Goal: Task Accomplishment & Management: Complete application form

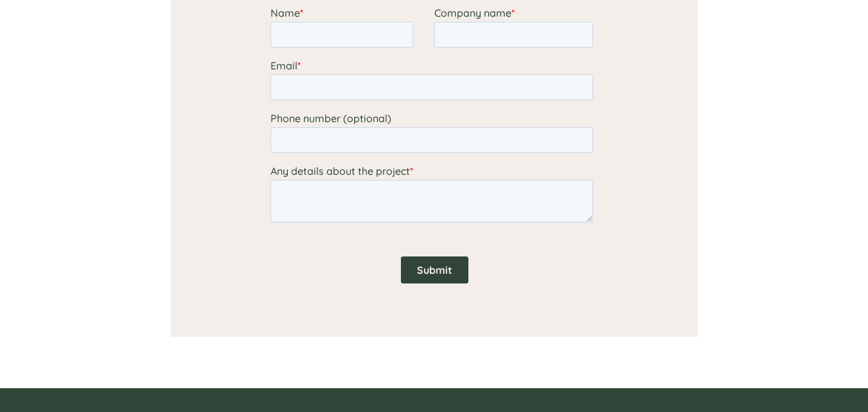
scroll to position [1028, 0]
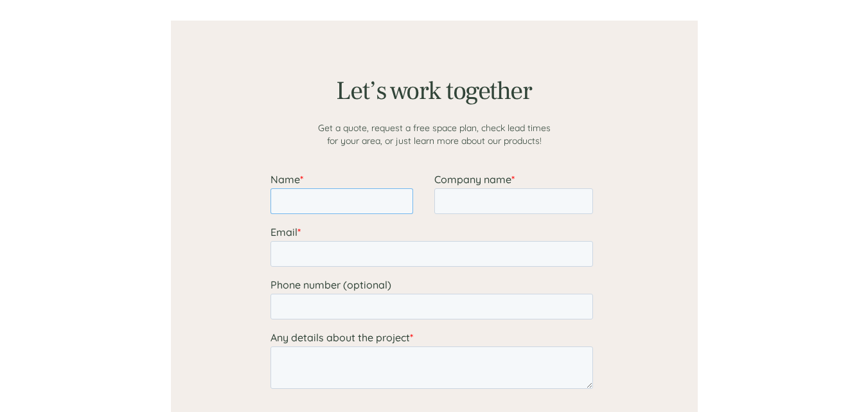
click at [336, 207] on input "Name *" at bounding box center [341, 201] width 143 height 26
type input "[PERSON_NAME]"
click at [511, 175] on span "*" at bounding box center [512, 179] width 3 height 13
click at [510, 188] on input "Company name *" at bounding box center [513, 201] width 159 height 26
click at [501, 198] on input "Company name *" at bounding box center [513, 201] width 159 height 26
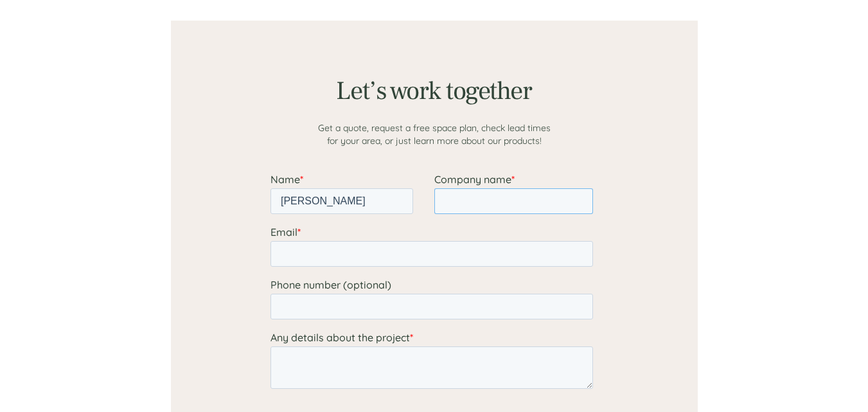
type input "SlewPro"
click at [399, 267] on fieldset "Email *" at bounding box center [434, 251] width 328 height 53
click at [397, 255] on input "Email *" at bounding box center [431, 254] width 322 height 26
type input "[PERSON_NAME][EMAIL_ADDRESS][DOMAIN_NAME]"
click at [371, 308] on input "Phone number (optional)" at bounding box center [431, 307] width 322 height 26
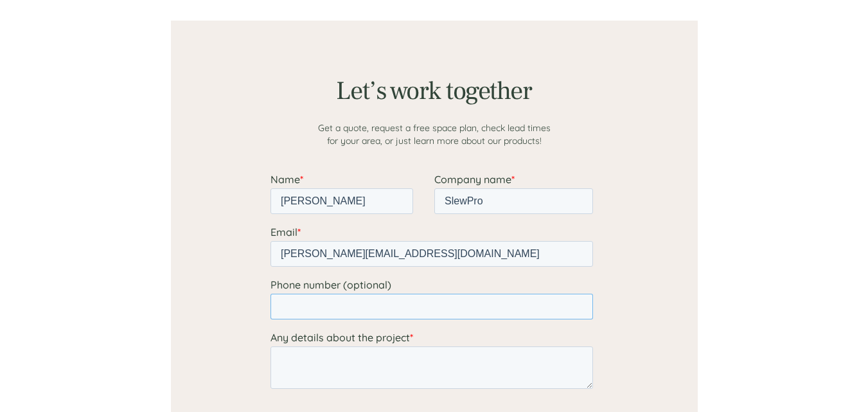
type input "14092310023"
click at [356, 364] on textarea "Any details about the project *" at bounding box center [431, 367] width 322 height 42
paste textarea "We saw some products of our interest in your website . Could you please provide…"
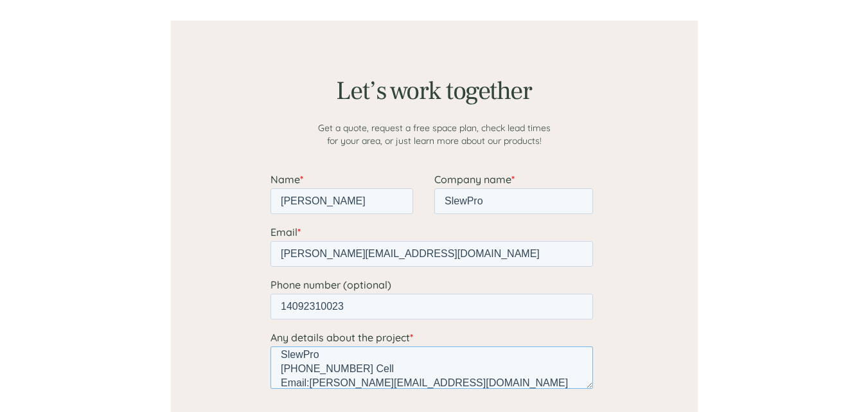
scroll to position [1220, 0]
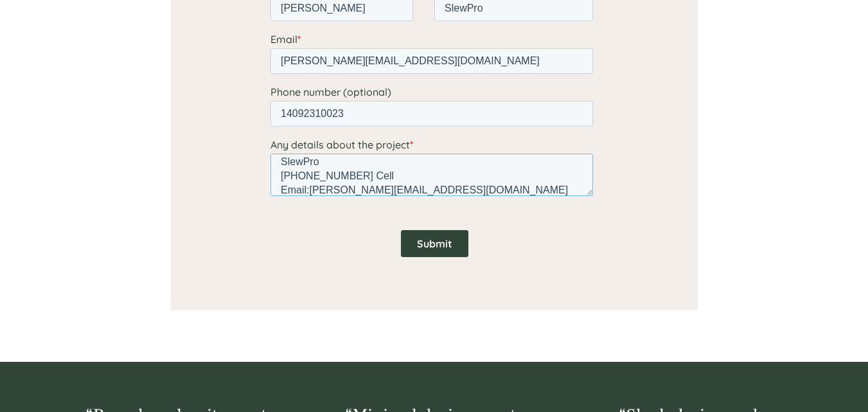
type textarea "We saw some products of our interest in your website . Could you please provide…"
click at [450, 234] on input "Submit" at bounding box center [433, 243] width 67 height 27
